Goal: Information Seeking & Learning: Learn about a topic

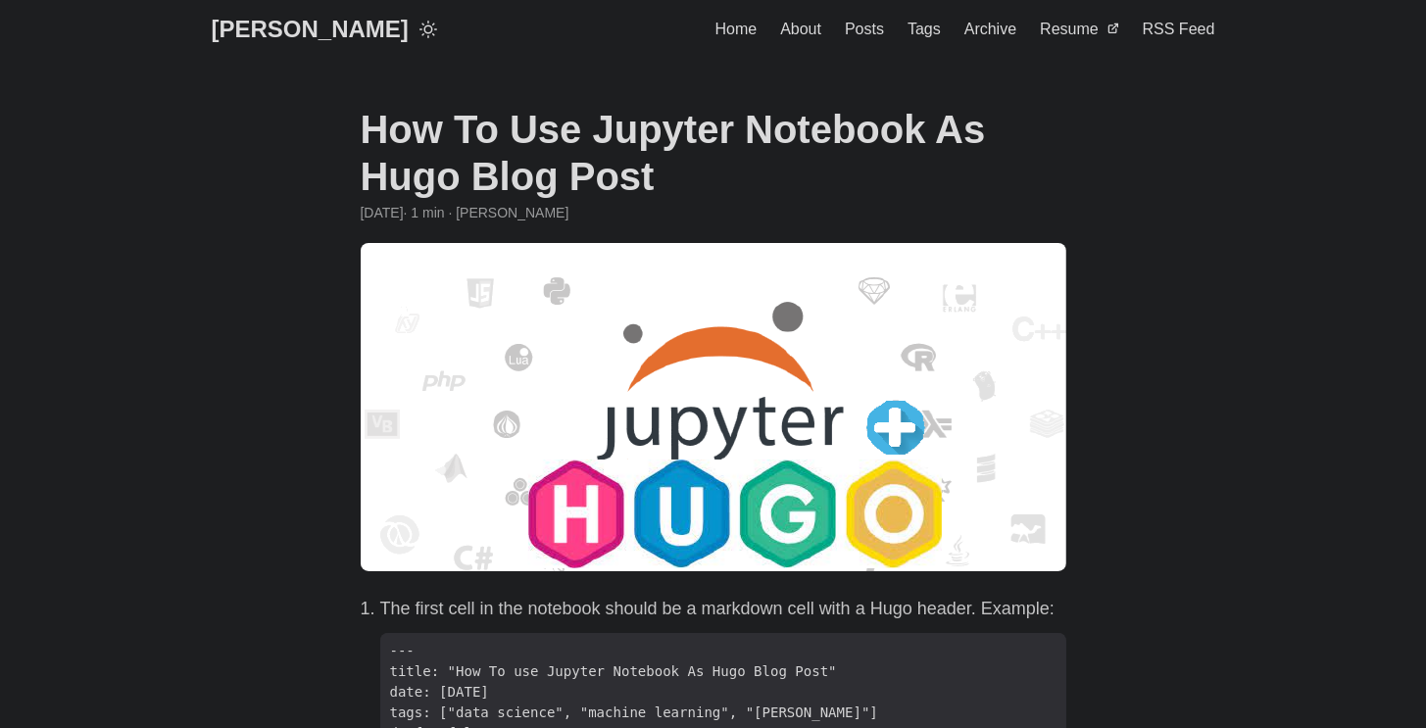
click at [758, 18] on link "Home" at bounding box center [736, 29] width 42 height 59
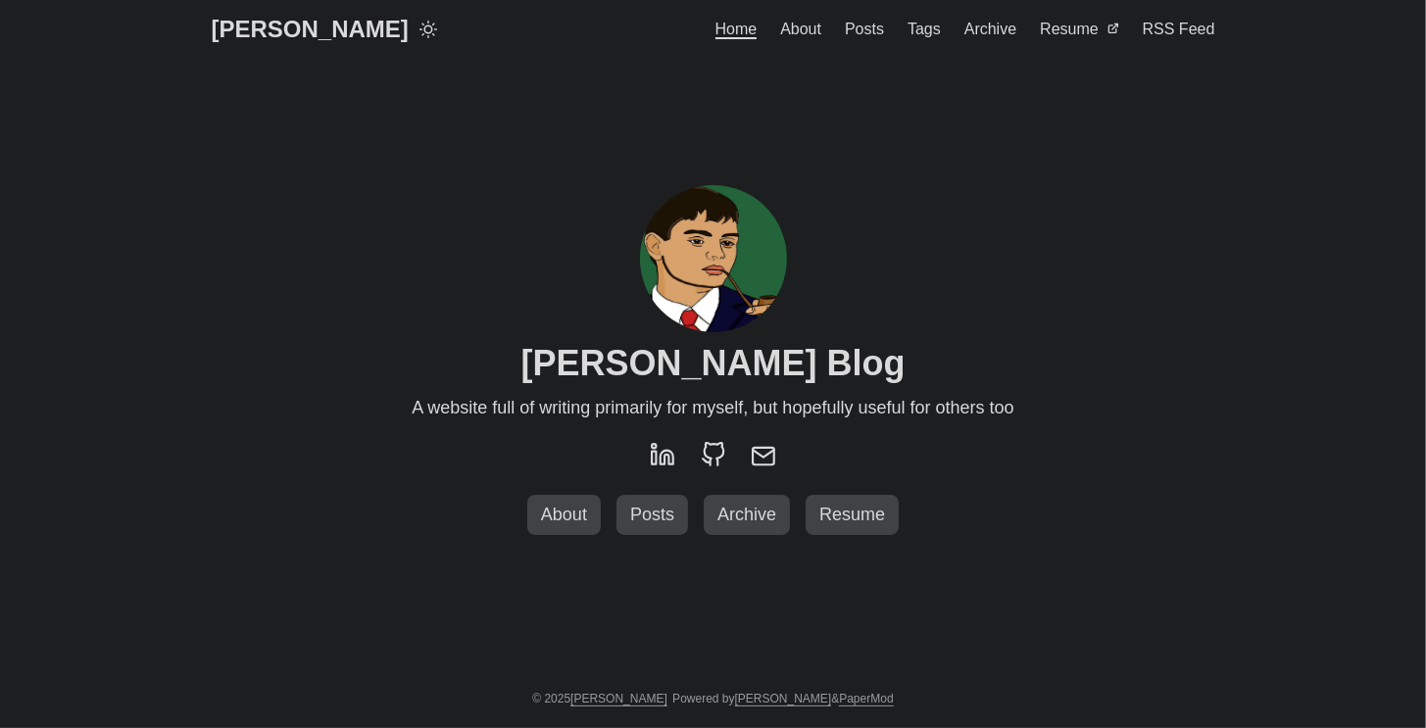
click at [812, 24] on span "About" at bounding box center [800, 29] width 41 height 17
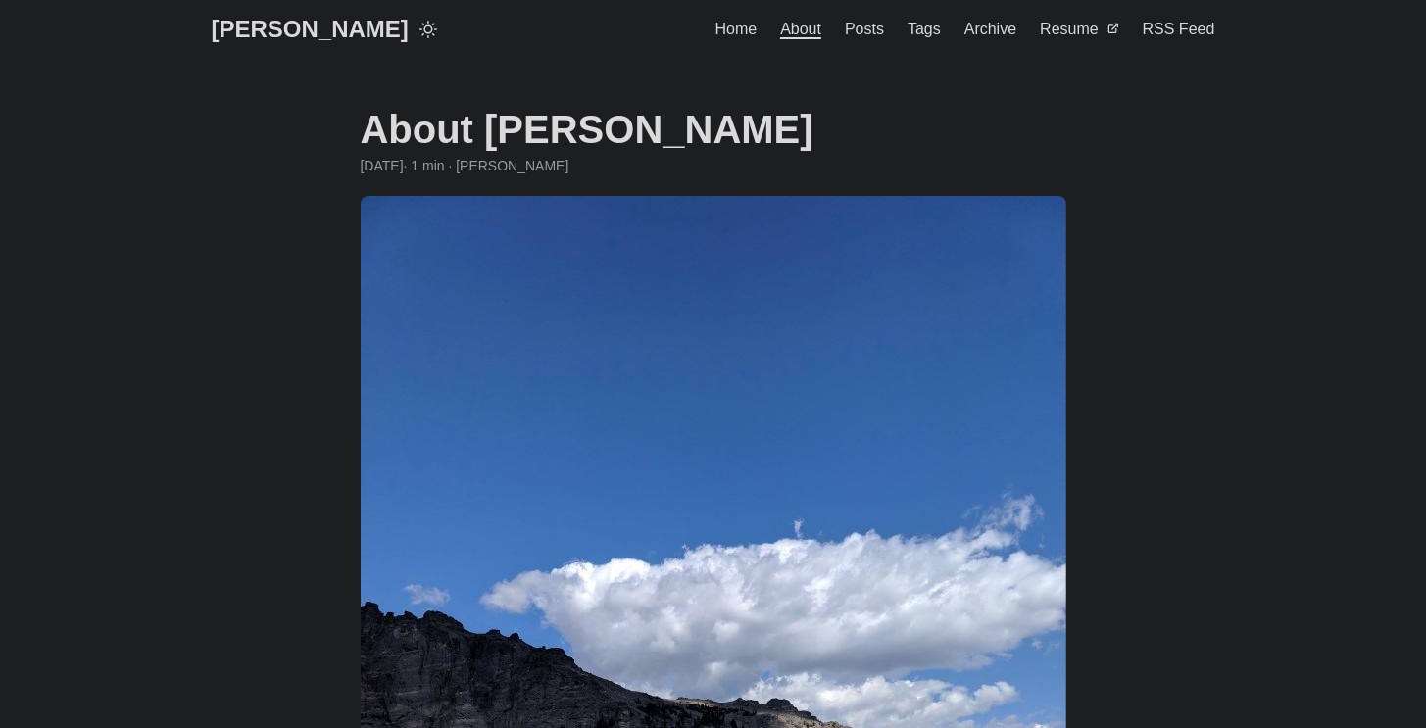
click at [876, 21] on span "Posts" at bounding box center [864, 29] width 39 height 17
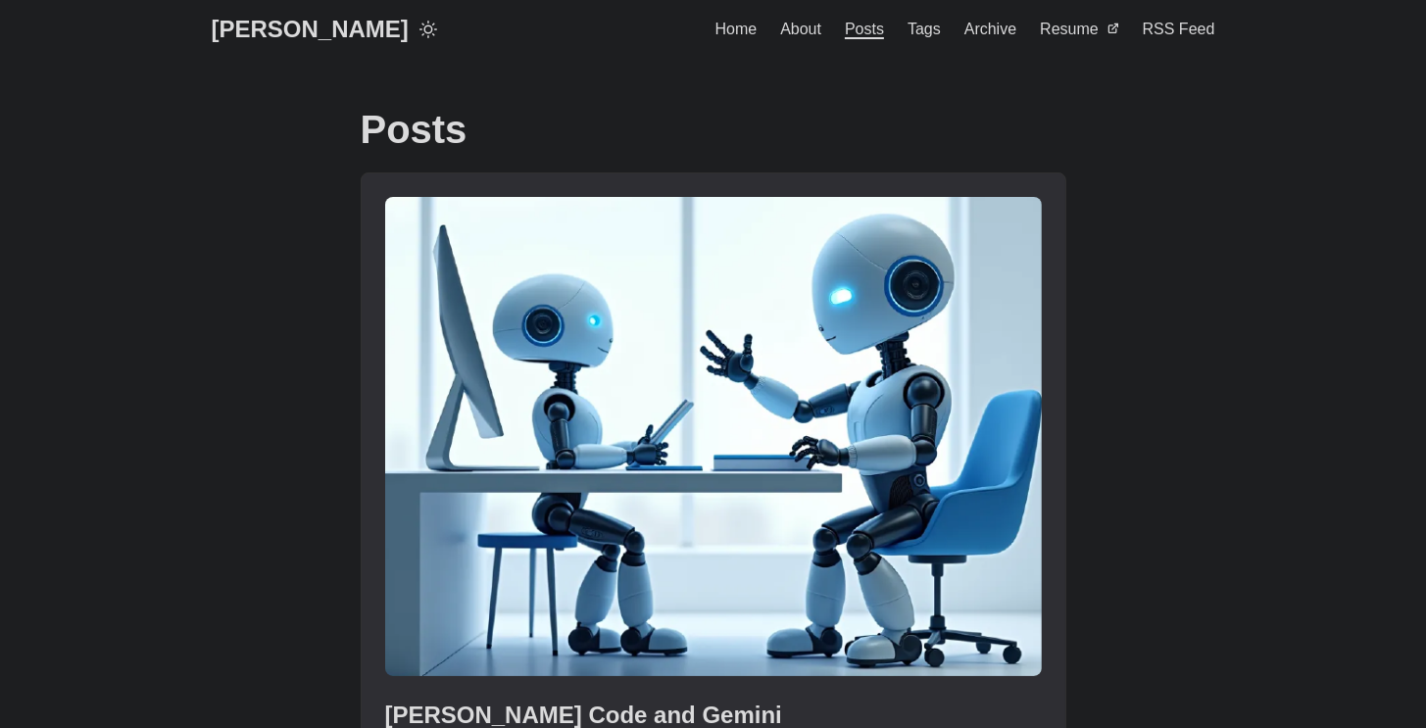
click at [941, 34] on span "Tags" at bounding box center [924, 29] width 33 height 17
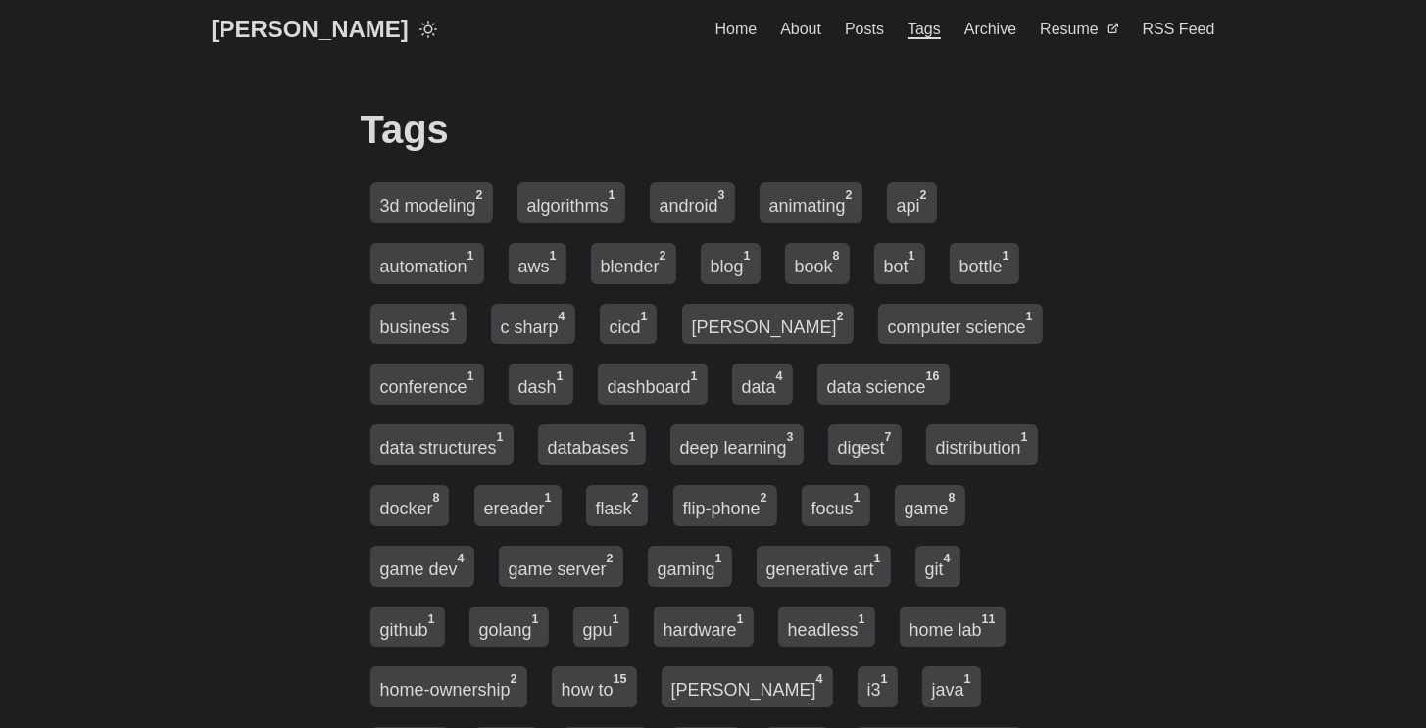
click at [879, 30] on span "Posts" at bounding box center [864, 29] width 39 height 17
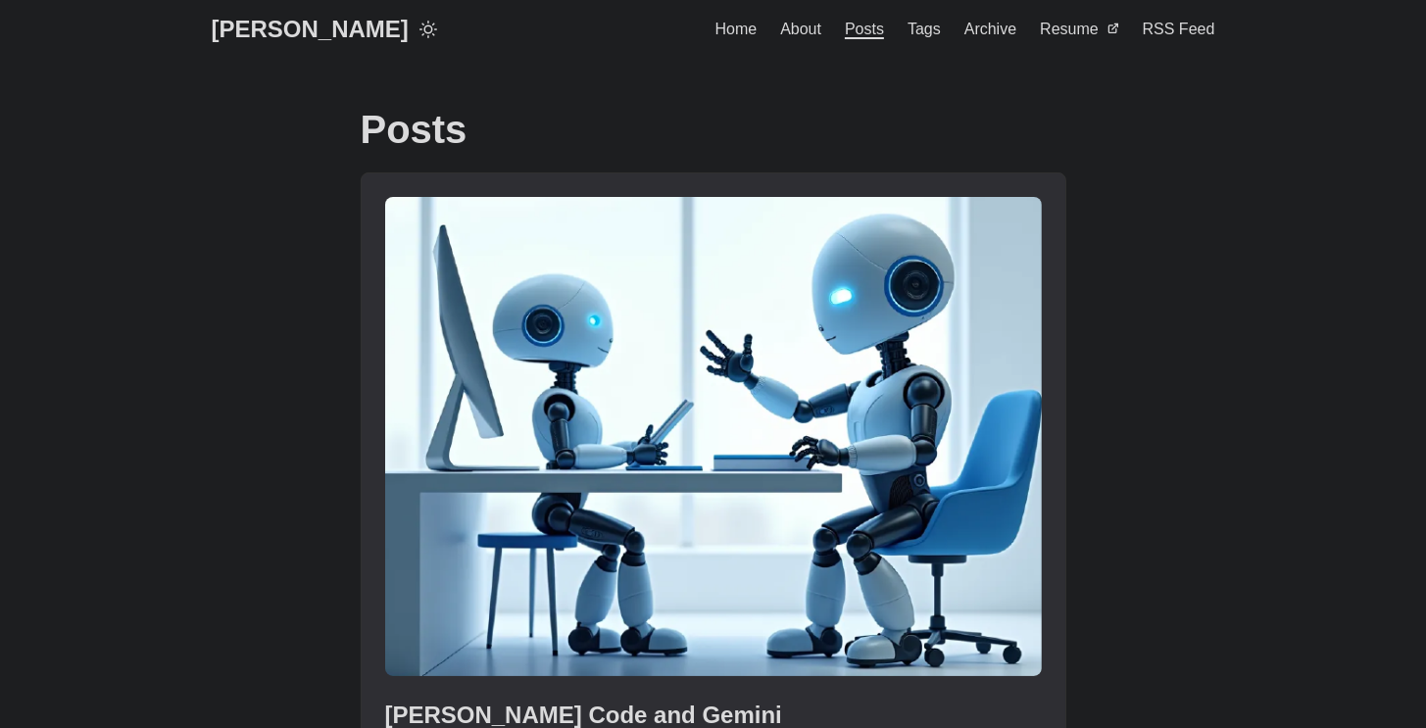
click at [725, 341] on link "post link to Claude Code and Gemini" at bounding box center [714, 492] width 704 height 638
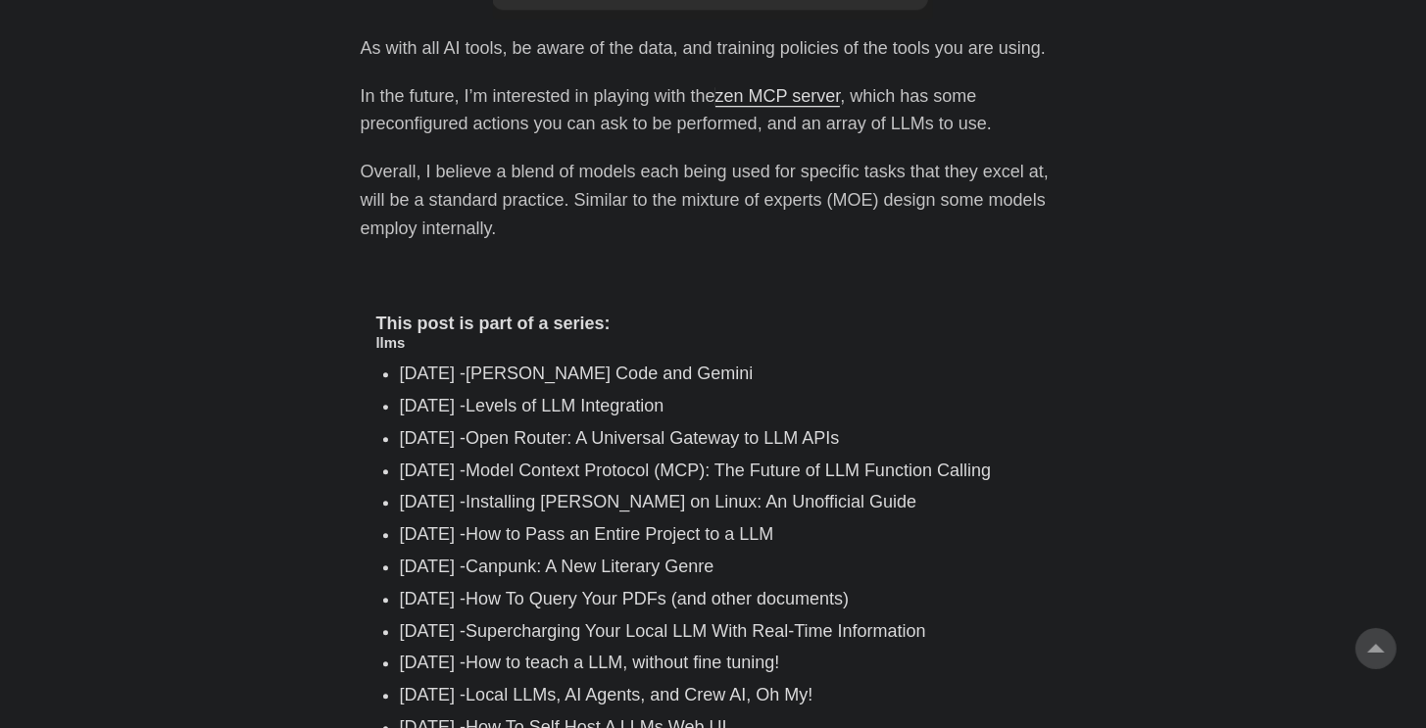
scroll to position [5173, 0]
